Goal: Find specific page/section: Find specific page/section

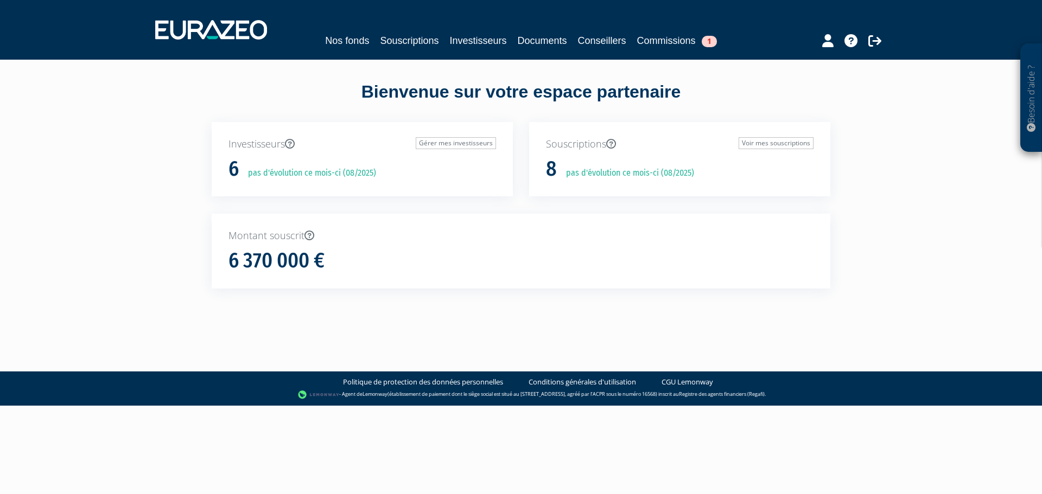
click at [460, 49] on div "Nos fonds Souscriptions Investisseurs Documents Conseillers Commissions 1" at bounding box center [521, 30] width 748 height 40
click at [449, 41] on link "Investisseurs" at bounding box center [477, 40] width 57 height 15
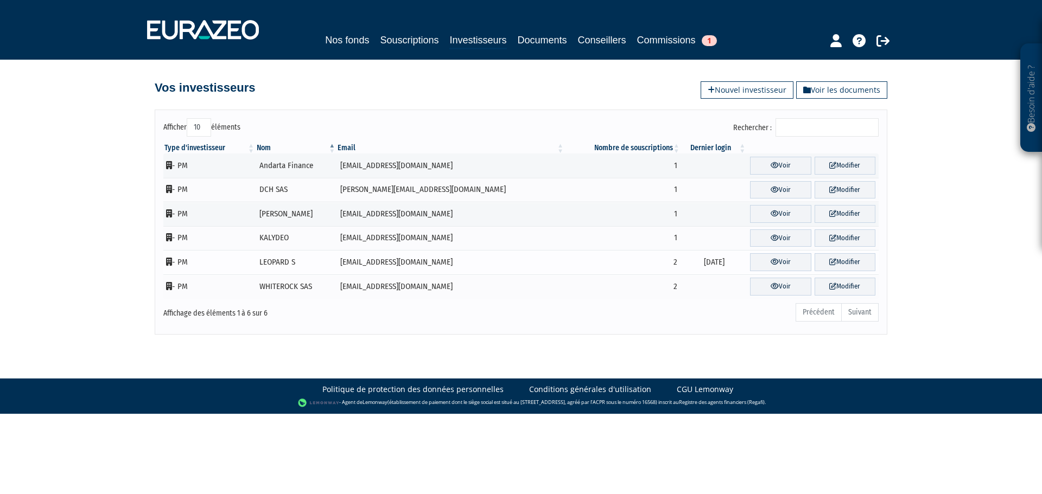
click at [370, 265] on td "[EMAIL_ADDRESS][DOMAIN_NAME]" at bounding box center [450, 262] width 228 height 24
click at [750, 265] on link "Voir" at bounding box center [780, 262] width 61 height 18
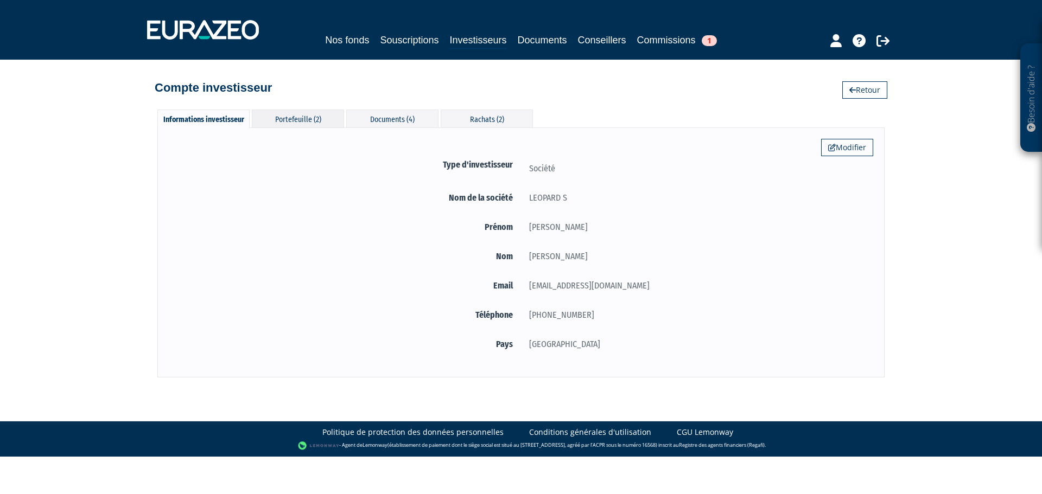
click at [327, 126] on div "Portefeuille (2)" at bounding box center [298, 119] width 92 height 18
